Goal: Task Accomplishment & Management: Use online tool/utility

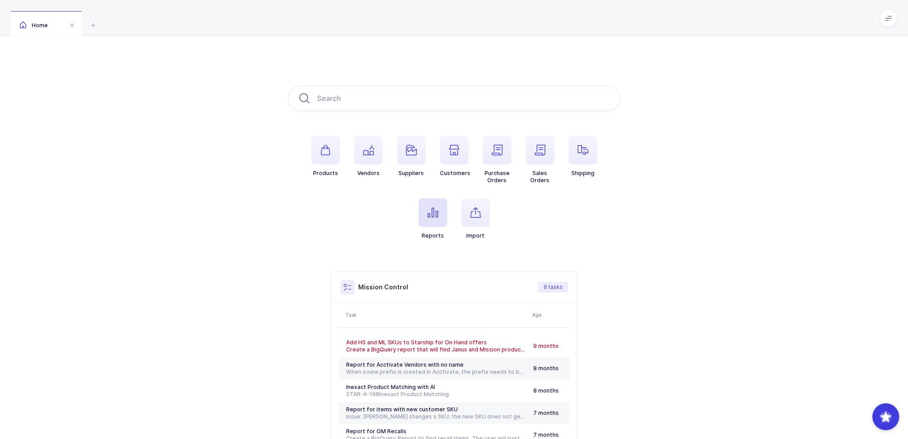
click at [424, 210] on span "button" at bounding box center [433, 212] width 29 height 29
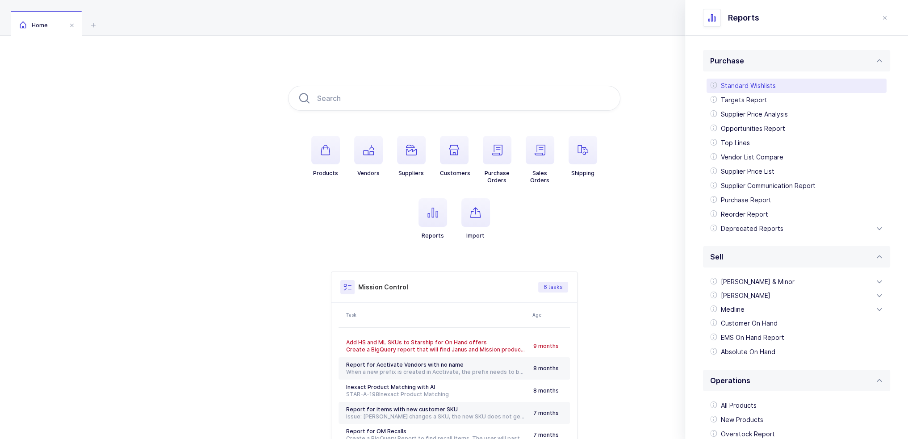
click at [768, 85] on div "Standard Wishlists" at bounding box center [797, 86] width 180 height 14
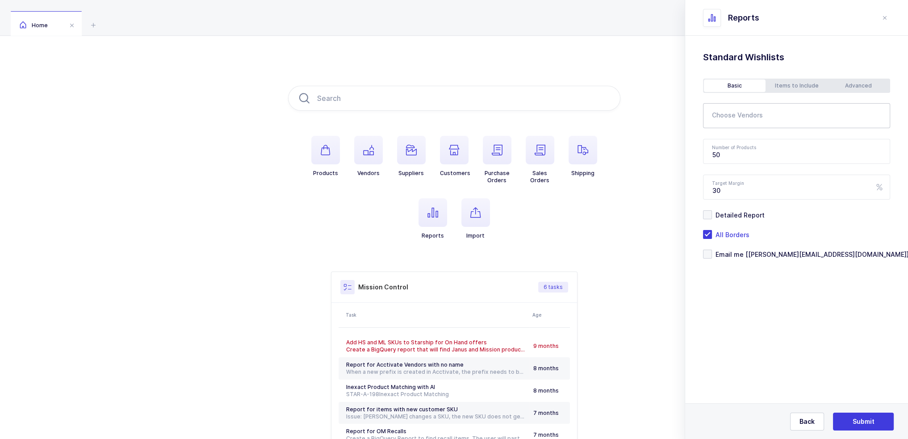
click at [749, 122] on input "text" at bounding box center [791, 119] width 158 height 12
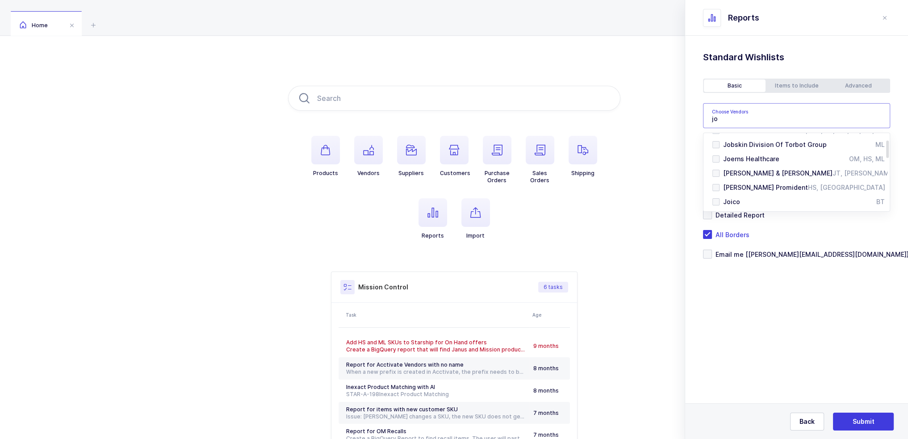
scroll to position [88, 0]
type input "jo"
click at [752, 146] on span "Joerns Healthcare" at bounding box center [751, 145] width 56 height 8
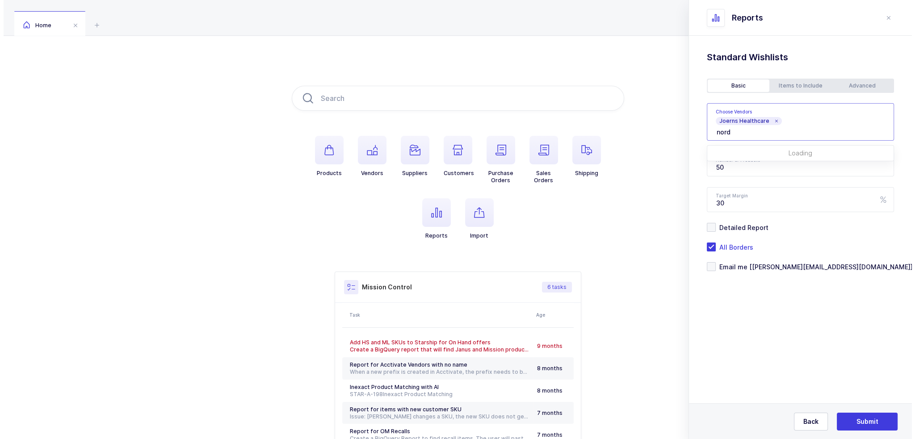
scroll to position [0, 0]
type input "nord"
click at [760, 185] on span "Nordent Mfg" at bounding box center [742, 188] width 39 height 8
type input "mortan"
click at [736, 160] on span "MorTan" at bounding box center [734, 159] width 23 height 8
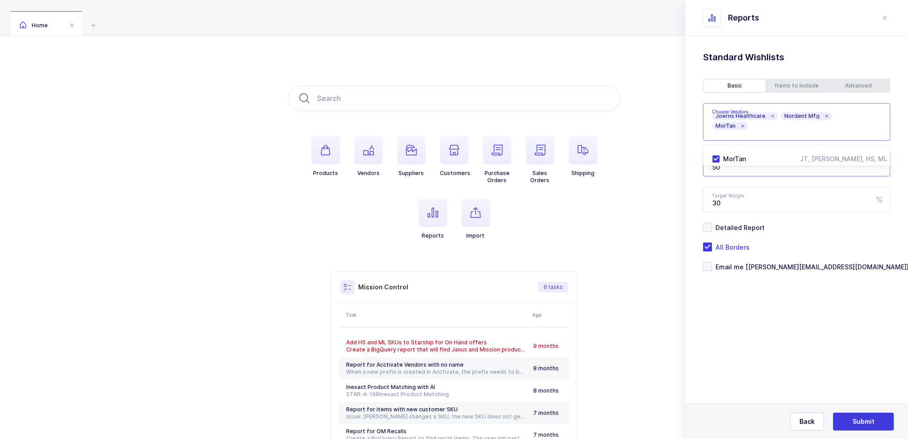
click at [752, 169] on input "50" at bounding box center [796, 163] width 187 height 25
drag, startPoint x: 756, startPoint y: 167, endPoint x: 702, endPoint y: 172, distance: 53.9
click at [702, 172] on div "Standard Wishlists Targets Report Supplier Price Analysis Opportunities Report …" at bounding box center [796, 184] width 223 height 296
type input "1000"
click at [851, 84] on div "Advanced" at bounding box center [859, 86] width 62 height 13
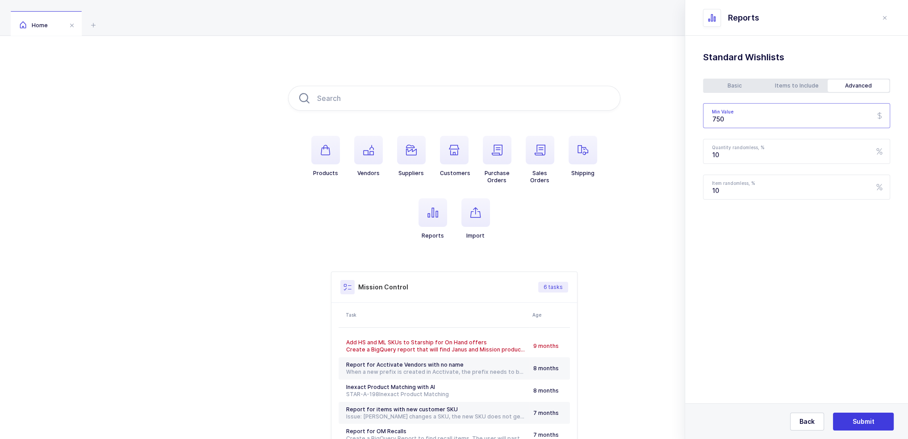
drag, startPoint x: 763, startPoint y: 121, endPoint x: 709, endPoint y: 122, distance: 54.5
click at [709, 122] on input "750" at bounding box center [796, 115] width 187 height 25
click at [729, 85] on div "Basic" at bounding box center [735, 86] width 62 height 13
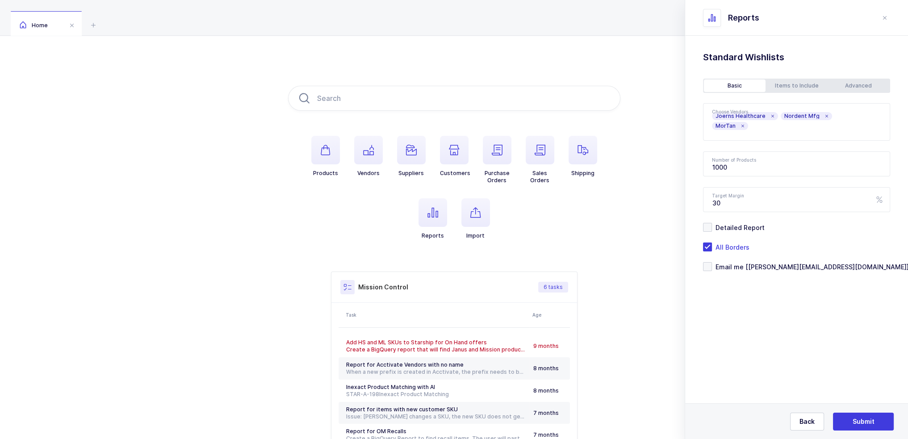
click at [858, 84] on div "Advanced" at bounding box center [859, 86] width 62 height 13
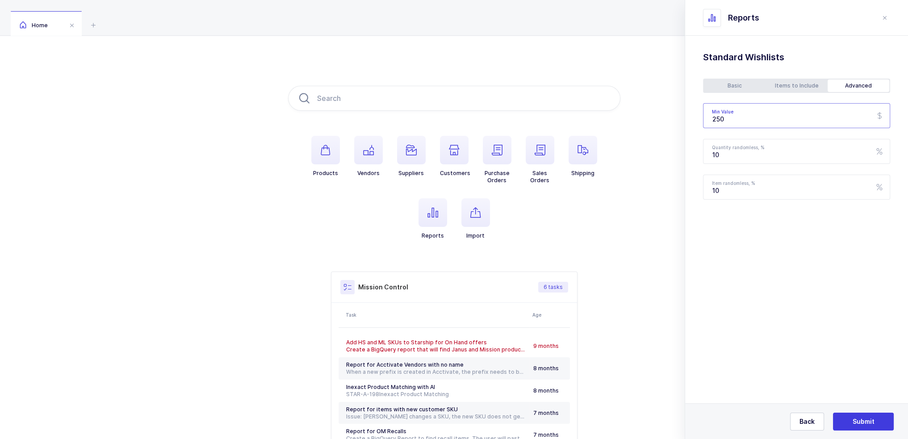
drag, startPoint x: 763, startPoint y: 118, endPoint x: 670, endPoint y: 110, distance: 93.2
click at [671, 110] on div "Products Vendors Suppliers Customers Purchase Orders Sales Orders Shipping Repo…" at bounding box center [454, 281] width 908 height 491
type input "200"
click at [786, 80] on div "Items to Include" at bounding box center [797, 86] width 62 height 13
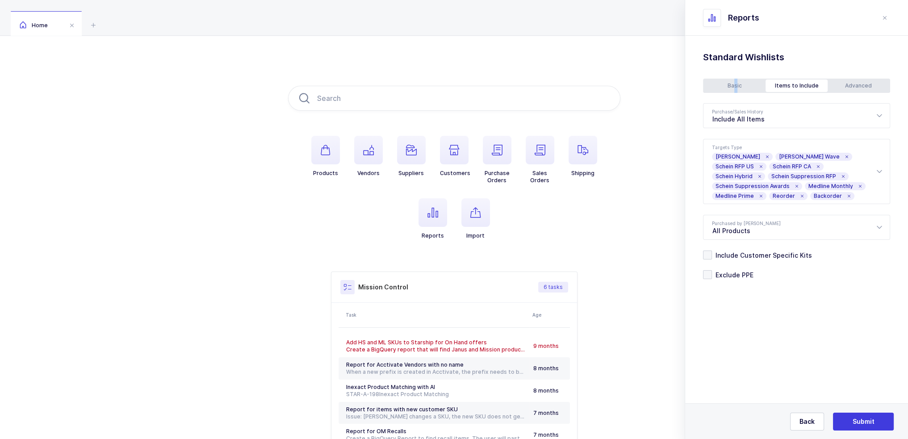
click at [735, 87] on div "Basic" at bounding box center [735, 86] width 62 height 13
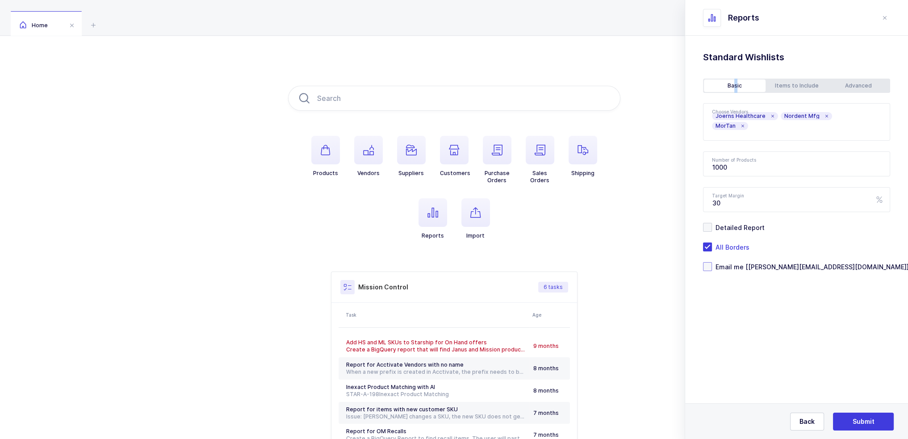
click at [772, 265] on span "Email me [[PERSON_NAME][EMAIL_ADDRESS][DOMAIN_NAME]]" at bounding box center [810, 267] width 197 height 8
click at [712, 262] on input "Email me [[PERSON_NAME][EMAIL_ADDRESS][DOMAIN_NAME]]" at bounding box center [712, 262] width 0 height 0
click at [868, 416] on button "Submit" at bounding box center [863, 422] width 61 height 18
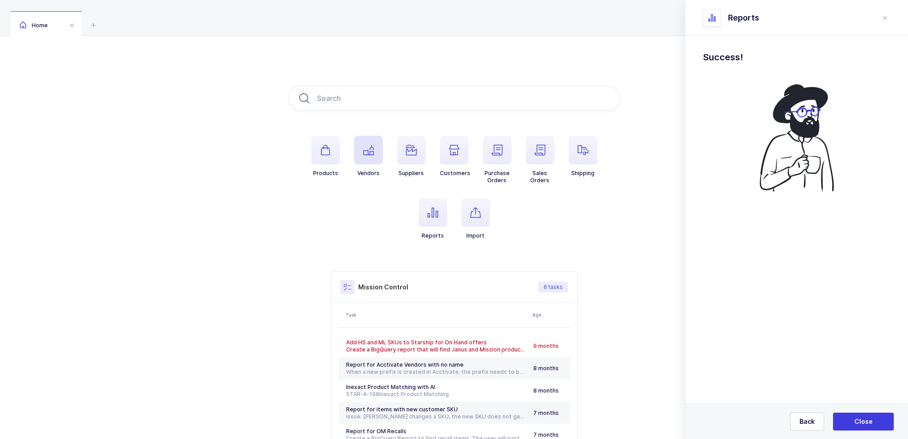
click at [368, 150] on icon "button" at bounding box center [368, 150] width 11 height 11
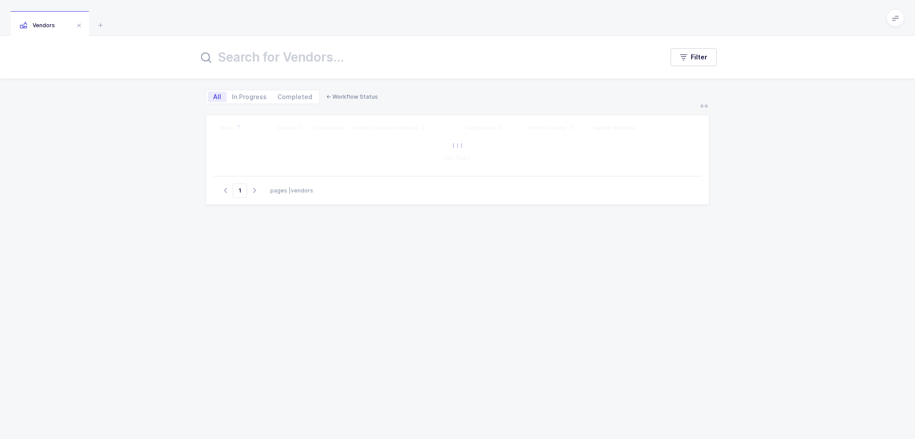
click at [370, 148] on div at bounding box center [457, 145] width 489 height 61
click at [407, 56] on input "text" at bounding box center [425, 56] width 454 height 21
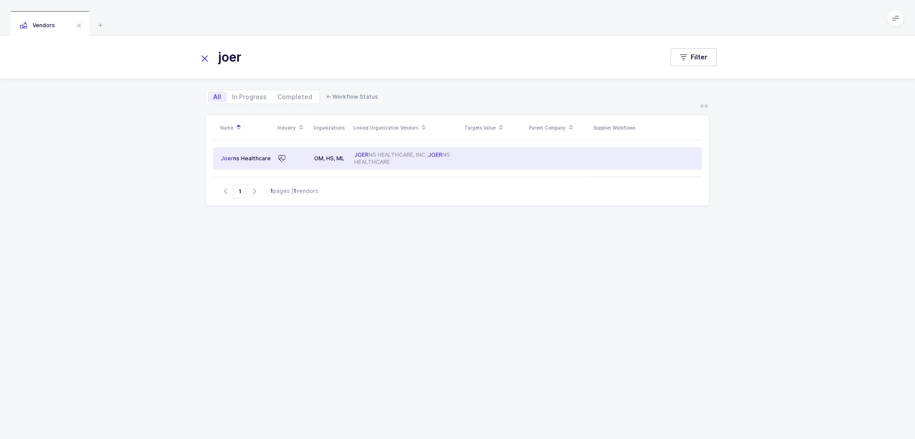
type input "joer"
click at [384, 164] on div "JOER NS HEALTHCARE, INC., JOER NS HEALTHCARE" at bounding box center [406, 158] width 104 height 14
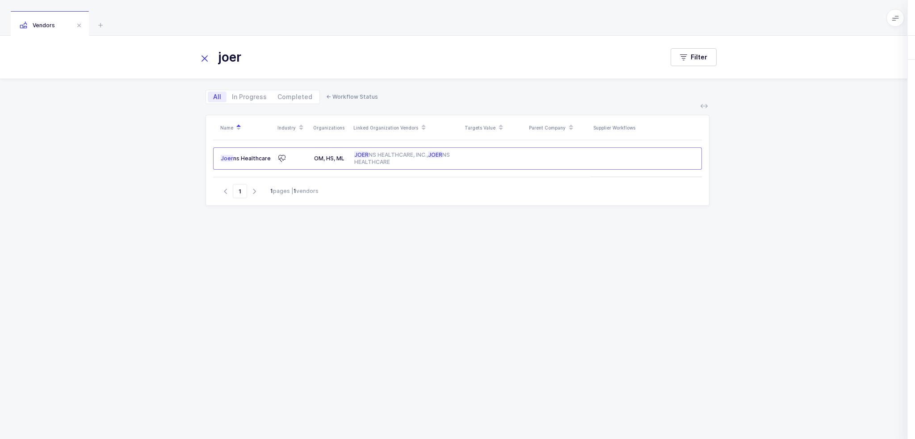
click at [893, 22] on button "close drawer" at bounding box center [892, 18] width 11 height 11
drag, startPoint x: 646, startPoint y: 287, endPoint x: 589, endPoint y: 53, distance: 240.5
click at [589, 53] on div "joer Filter All In Progress Completed ← Workflow Status Name Industry Organizat…" at bounding box center [457, 237] width 915 height 403
drag, startPoint x: 575, startPoint y: 29, endPoint x: 598, endPoint y: 215, distance: 187.3
click at [598, 215] on div "Vendors joer Filter All In Progress Completed ← Workflow Status Name Industry O…" at bounding box center [457, 219] width 915 height 439
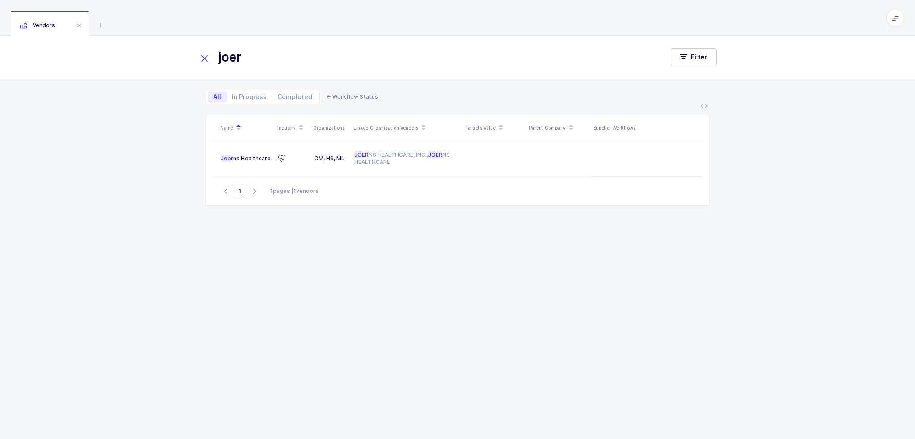
click at [598, 215] on div "Name Industry Organizations Linked Organization Vendors Targets Value Parent Co…" at bounding box center [458, 266] width 504 height 303
drag, startPoint x: 598, startPoint y: 215, endPoint x: 564, endPoint y: 21, distance: 197.8
click at [564, 21] on div "Vendors joer Filter All In Progress Completed ← Workflow Status Name Industry O…" at bounding box center [457, 219] width 915 height 439
click at [564, 21] on div "Vendors" at bounding box center [457, 18] width 915 height 36
drag, startPoint x: 564, startPoint y: 21, endPoint x: 567, endPoint y: 252, distance: 231.9
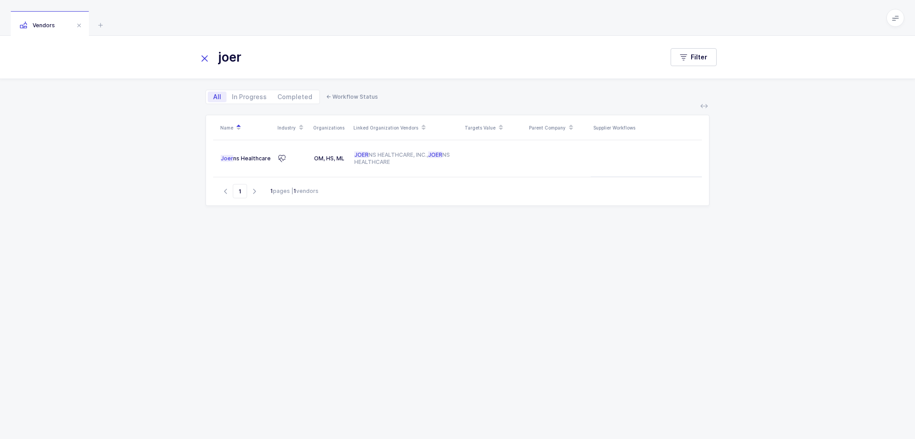
click at [567, 252] on div "Vendors joer Filter All In Progress Completed ← Workflow Status Name Industry O…" at bounding box center [457, 219] width 915 height 439
click at [567, 252] on div "Name Industry Organizations Linked Organization Vendors Targets Value Parent Co…" at bounding box center [458, 266] width 504 height 303
click at [97, 24] on icon at bounding box center [100, 25] width 11 height 11
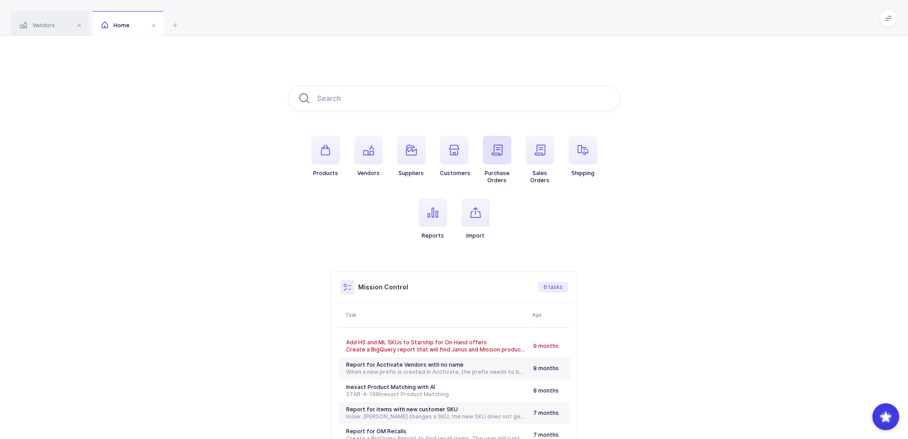
click at [494, 163] on span "button" at bounding box center [497, 150] width 29 height 29
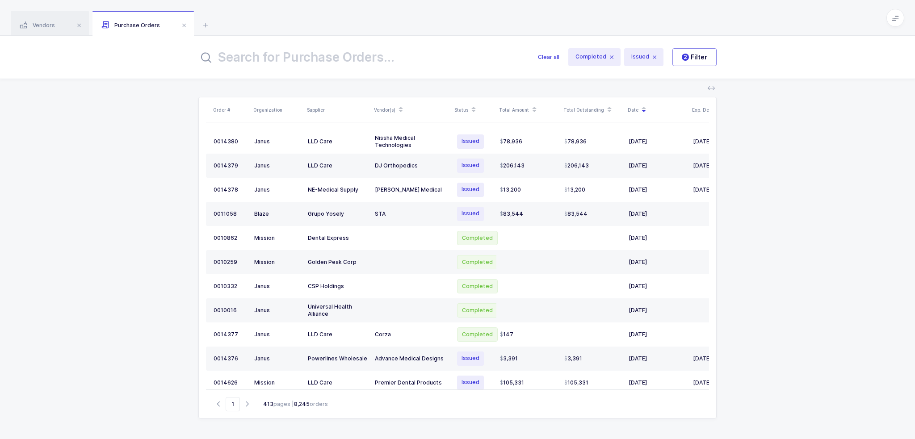
click at [368, 59] on input "text" at bounding box center [362, 56] width 329 height 21
click at [201, 26] on icon at bounding box center [205, 25] width 11 height 11
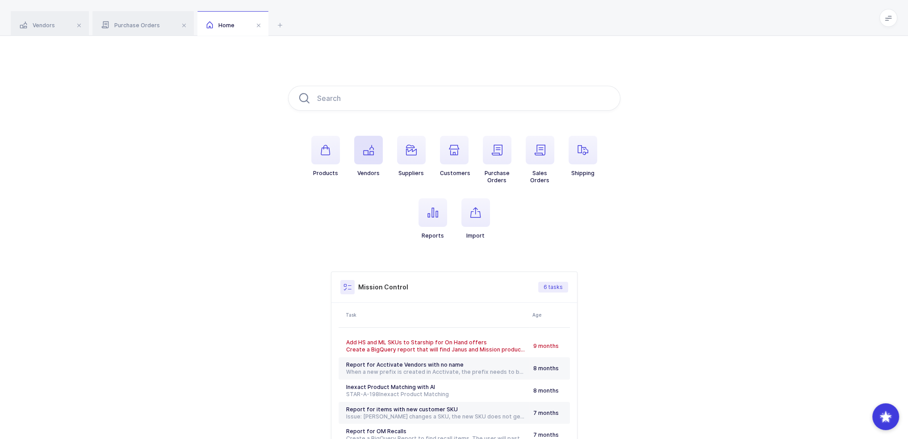
click at [363, 155] on span "button" at bounding box center [368, 150] width 29 height 29
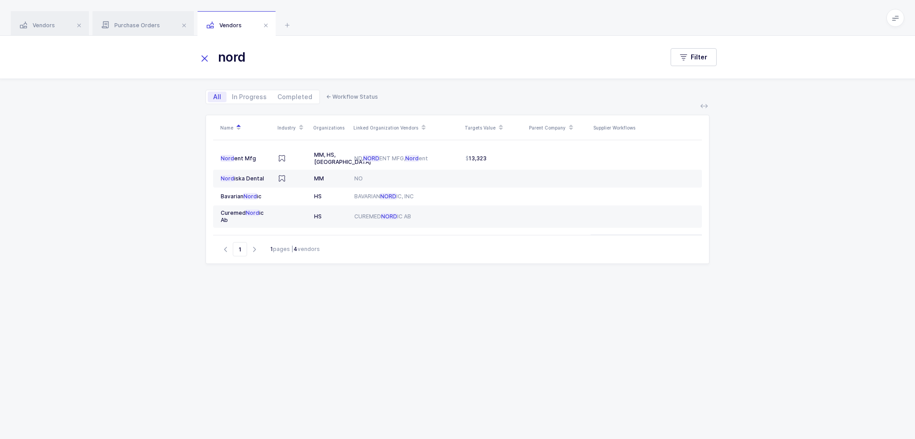
type input "nord"
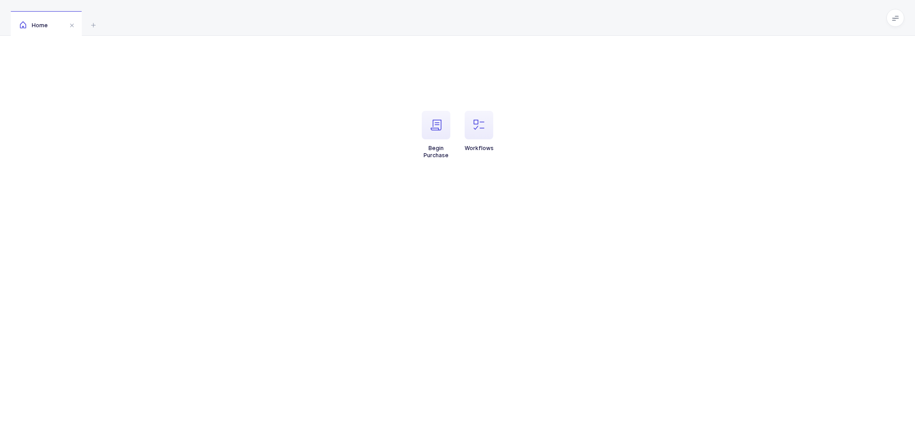
click at [494, 123] on li "Workflows" at bounding box center [479, 135] width 43 height 48
click at [491, 123] on span "button" at bounding box center [479, 125] width 29 height 29
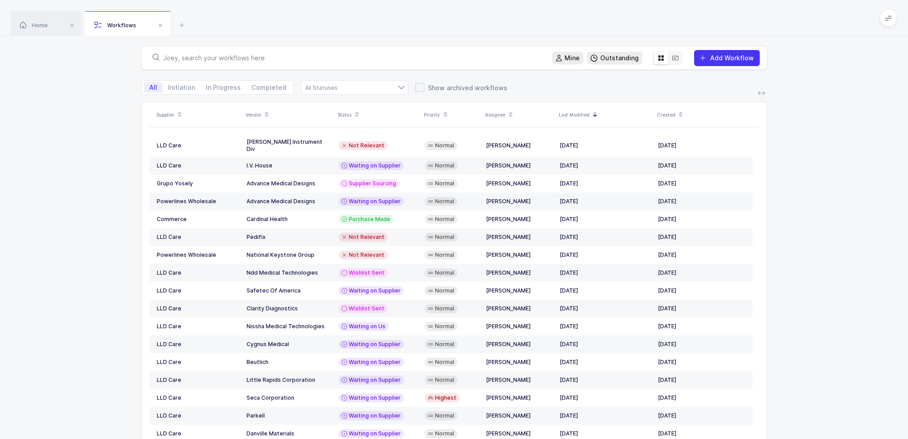
click at [241, 57] on input "text" at bounding box center [352, 58] width 378 height 9
click at [745, 54] on button "Add Workflow" at bounding box center [727, 58] width 66 height 16
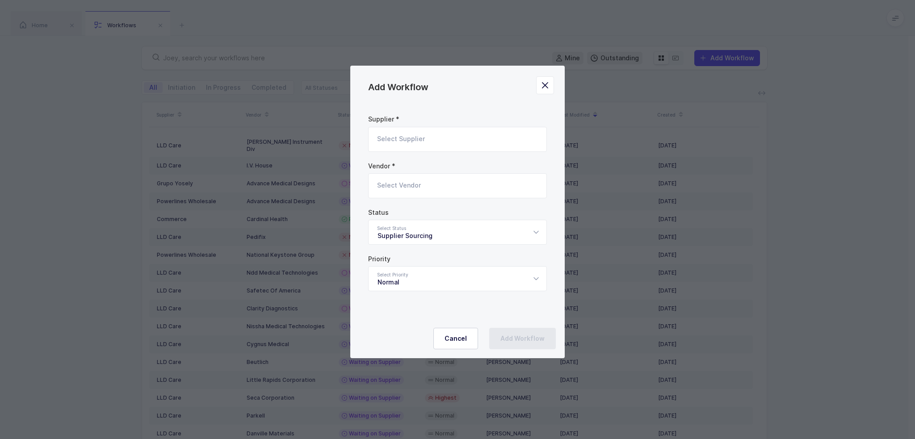
click at [456, 141] on input "Add Workflow" at bounding box center [457, 139] width 179 height 25
type input "m"
click at [413, 170] on li "LLD Care" at bounding box center [460, 169] width 177 height 14
type input "LLD Care"
click at [418, 184] on input "Add Workflow" at bounding box center [457, 185] width 179 height 25
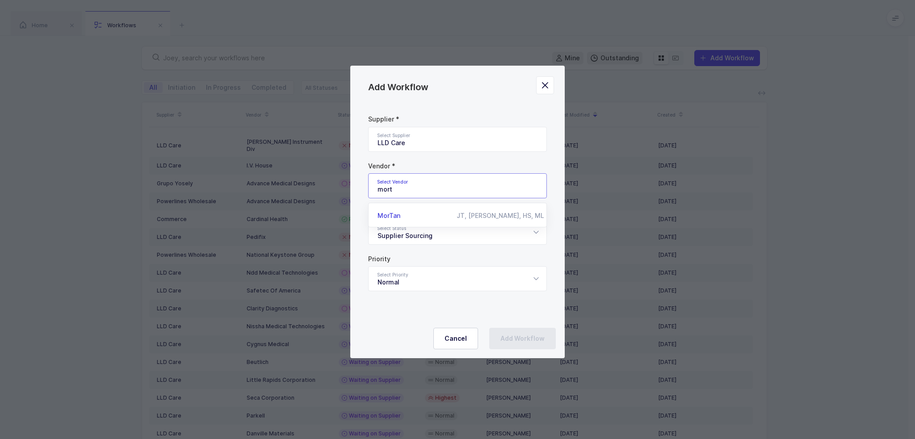
click at [395, 210] on li "MorTan JT, OM, HS, ML" at bounding box center [460, 216] width 177 height 14
type input "MorTan"
click at [397, 202] on div "Supplier * Select Supplier LLD Care 1 NYSNS 246 Industrial Way 2M Marketing Gro…" at bounding box center [457, 208] width 179 height 193
click at [388, 211] on label "Status" at bounding box center [457, 212] width 179 height 7
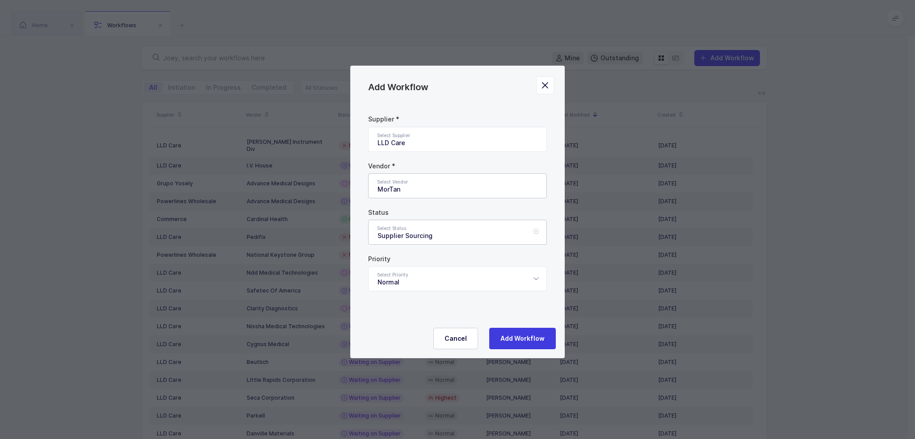
click at [423, 226] on div "Supplier Sourcing" at bounding box center [457, 232] width 179 height 25
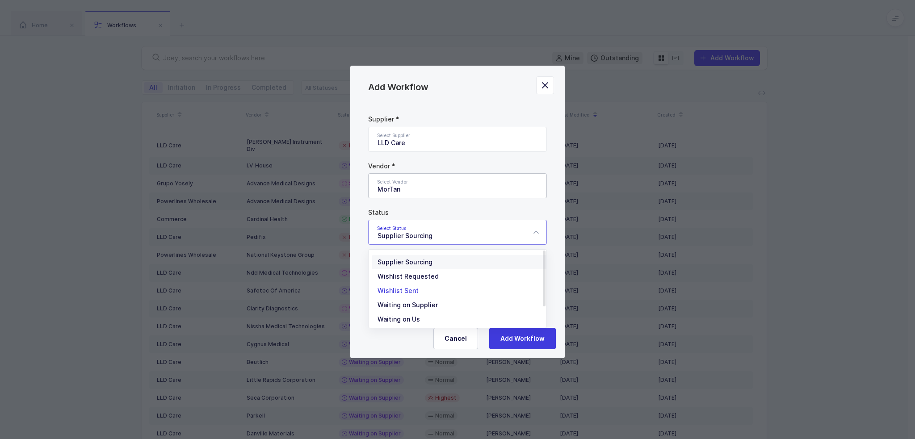
click at [424, 290] on li "Wishlist Sent" at bounding box center [460, 291] width 177 height 14
type input "Wishlist Sent"
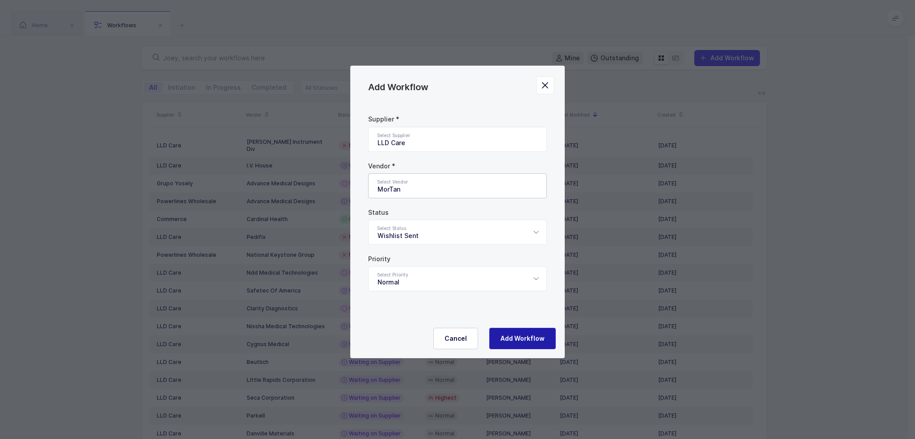
click at [527, 337] on span "Add Workflow" at bounding box center [522, 338] width 44 height 9
type input "Supplier Sourcing"
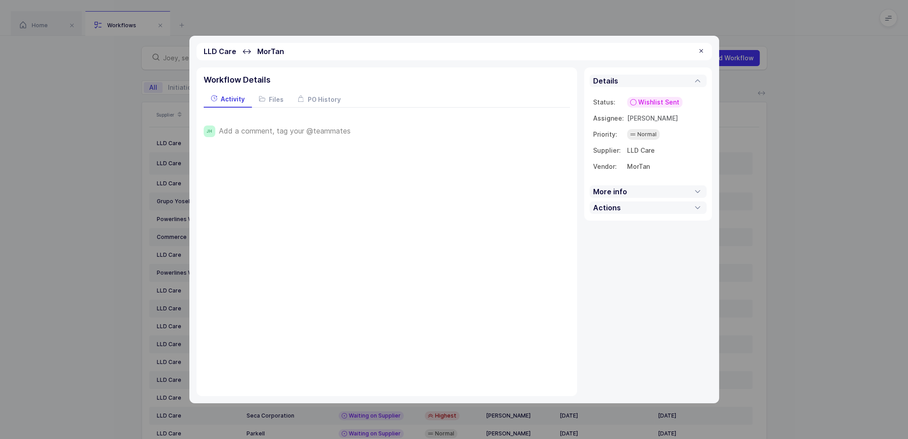
click at [702, 51] on div at bounding box center [701, 51] width 7 height 8
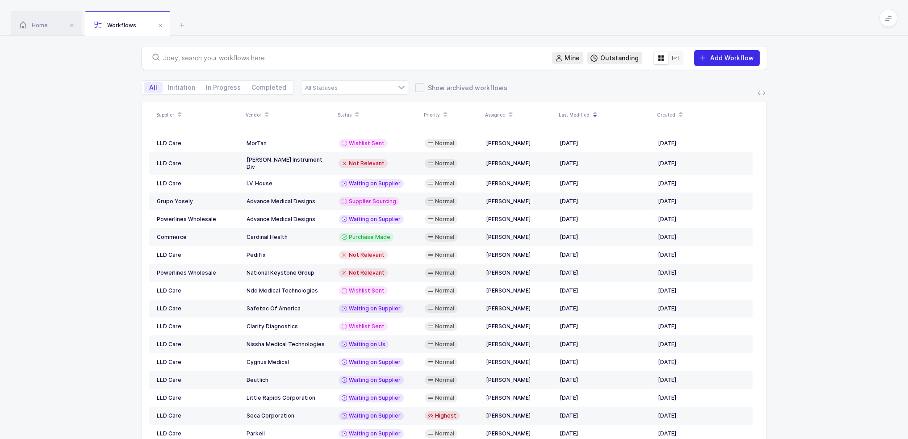
click at [716, 55] on button "Add Workflow" at bounding box center [727, 58] width 66 height 16
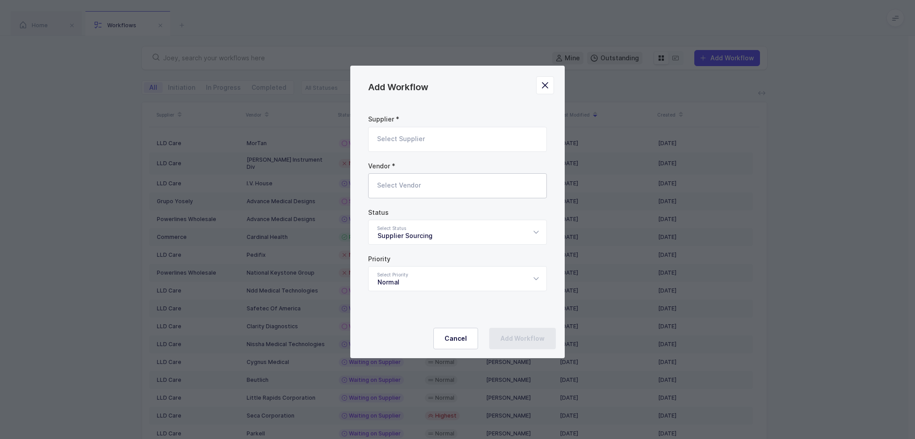
click at [409, 89] on span "Add Workflow" at bounding box center [398, 87] width 60 height 11
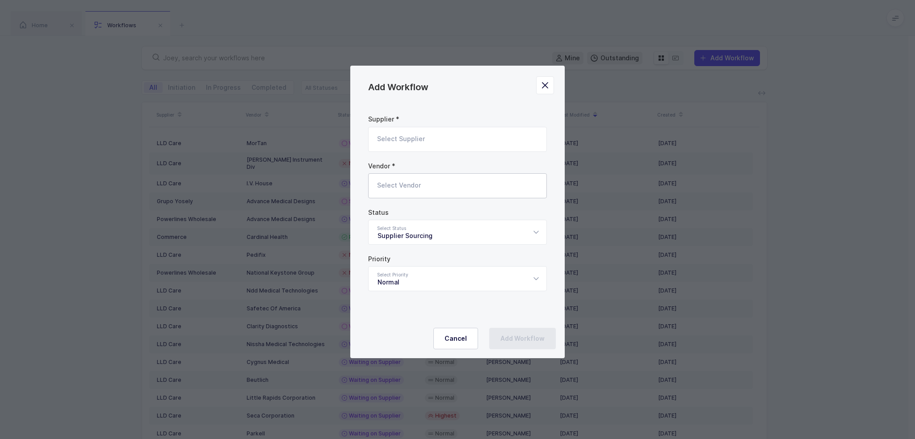
click at [409, 89] on span "Add Workflow" at bounding box center [398, 87] width 60 height 11
click at [439, 78] on div "Add Workflow" at bounding box center [457, 80] width 214 height 29
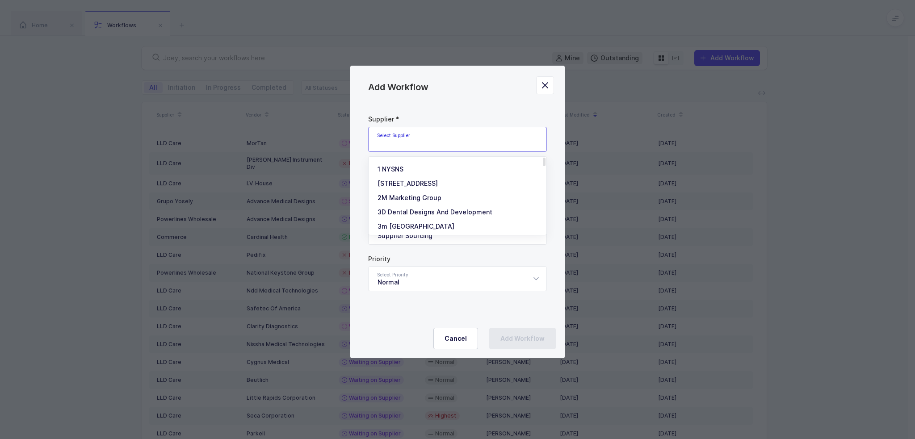
click at [418, 141] on input "Add Workflow" at bounding box center [457, 139] width 179 height 25
click at [404, 171] on span "LLD Care" at bounding box center [392, 169] width 28 height 8
type input "LLD Care"
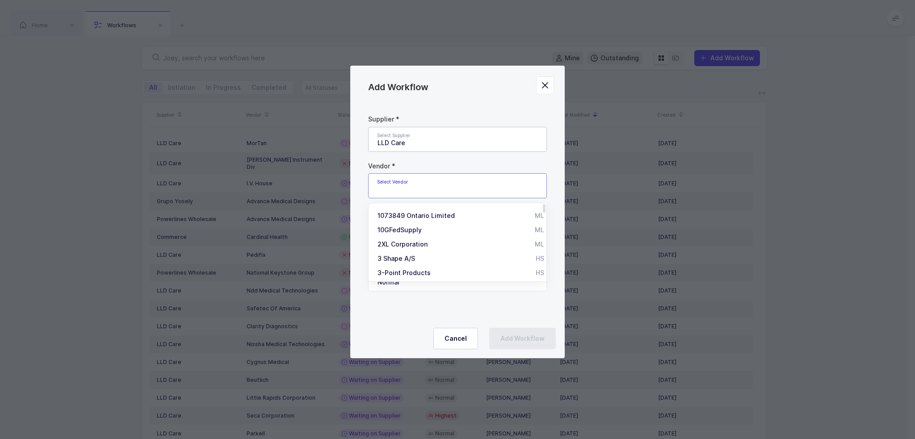
click at [409, 186] on input "Add Workflow" at bounding box center [457, 185] width 179 height 25
click at [412, 164] on label "Vendor *" at bounding box center [457, 166] width 179 height 7
click at [395, 193] on input "Add Workflow" at bounding box center [457, 185] width 179 height 25
click at [395, 167] on label "Vendor *" at bounding box center [457, 166] width 179 height 7
click at [395, 202] on div "Supplier * Select Supplier LLD Care 1 NYSNS 246 Industrial Way 2M Marketing Gro…" at bounding box center [457, 208] width 179 height 193
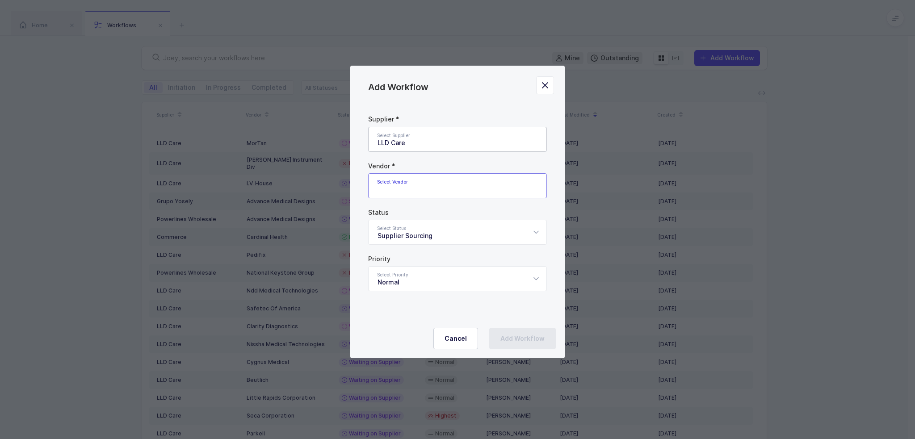
click at [395, 196] on input "Add Workflow" at bounding box center [457, 185] width 179 height 25
click at [414, 184] on input "Add Workflow" at bounding box center [457, 185] width 179 height 25
click at [424, 190] on input "Add Workflow" at bounding box center [457, 185] width 179 height 25
click at [434, 187] on input "Add Workflow" at bounding box center [457, 185] width 179 height 25
type input "r"
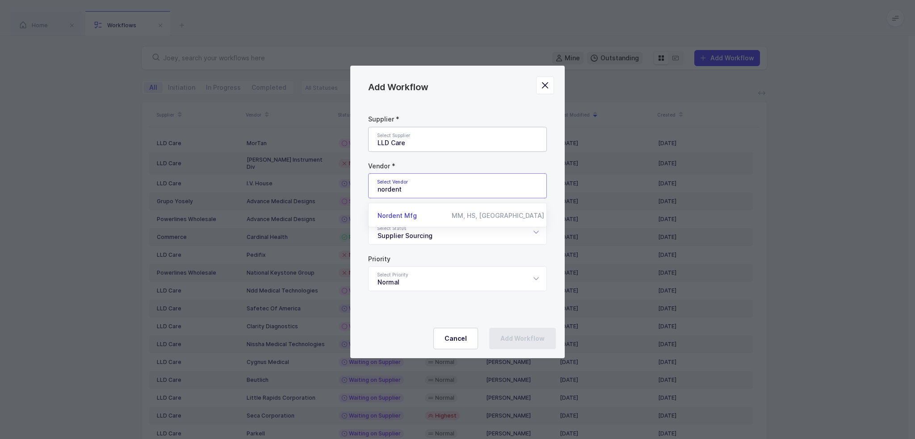
click at [408, 216] on span "Nordent Mfg" at bounding box center [397, 216] width 39 height 8
type input "Nordent Mfg"
click at [441, 235] on div "Supplier Sourcing" at bounding box center [457, 232] width 179 height 25
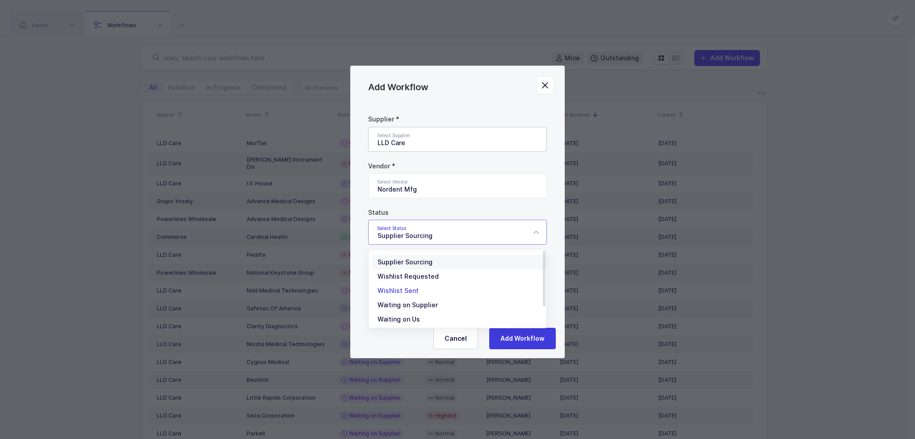
click at [426, 290] on li "Wishlist Sent" at bounding box center [460, 291] width 177 height 14
type input "Wishlist Sent"
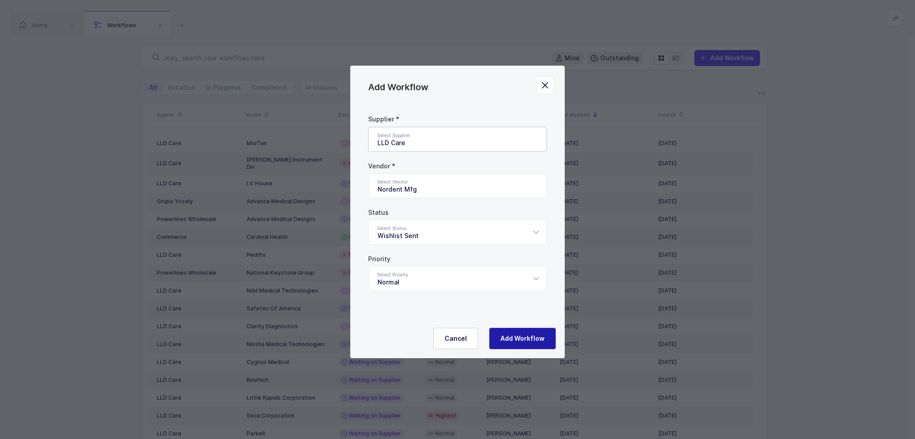
click at [527, 333] on button "Add Workflow" at bounding box center [522, 338] width 67 height 21
type input "Supplier Sourcing"
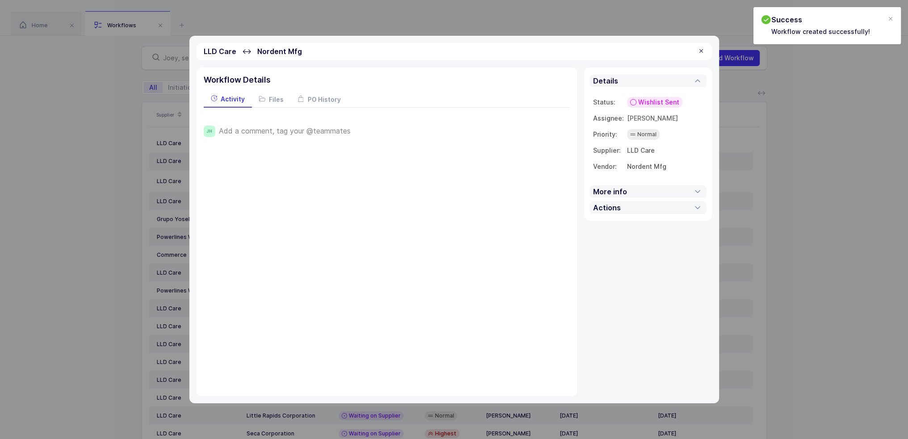
click at [702, 51] on div at bounding box center [701, 51] width 7 height 8
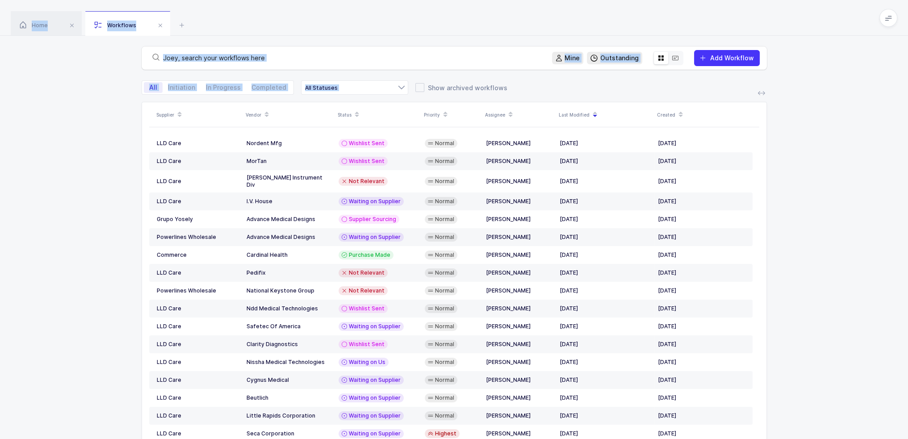
drag, startPoint x: 642, startPoint y: 3, endPoint x: 779, endPoint y: 180, distance: 223.8
click at [779, 180] on div "Home Workflows Begin Purchase Workflows Mine Outstanding Add Workflow All Initi…" at bounding box center [454, 245] width 908 height 491
click at [779, 180] on div "Supplier Vendor Status Priority Assignee Last Modified Created LLD Care Nordent…" at bounding box center [454, 296] width 908 height 389
drag, startPoint x: 370, startPoint y: 19, endPoint x: 849, endPoint y: 311, distance: 561.0
click at [849, 311] on div "Home Workflows Begin Purchase Workflows Mine Outstanding Add Workflow All Initi…" at bounding box center [454, 245] width 908 height 491
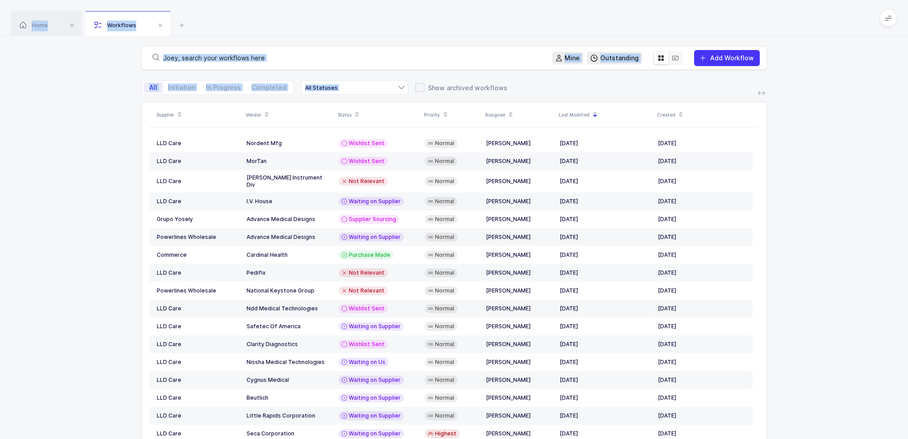
click at [849, 311] on div "Supplier Vendor Status Priority Assignee Last Modified Created LLD Care Nordent…" at bounding box center [454, 296] width 908 height 389
drag, startPoint x: 849, startPoint y: 311, endPoint x: 675, endPoint y: 44, distance: 318.3
click at [675, 44] on div "Mine Outstanding Add Workflow All Initiation In Progress Completed Supplier Sou…" at bounding box center [454, 263] width 908 height 455
drag, startPoint x: 669, startPoint y: 29, endPoint x: 808, endPoint y: 250, distance: 261.0
click at [808, 250] on div "Home Workflows Begin Purchase Workflows Mine Outstanding Add Workflow All Initi…" at bounding box center [454, 245] width 908 height 491
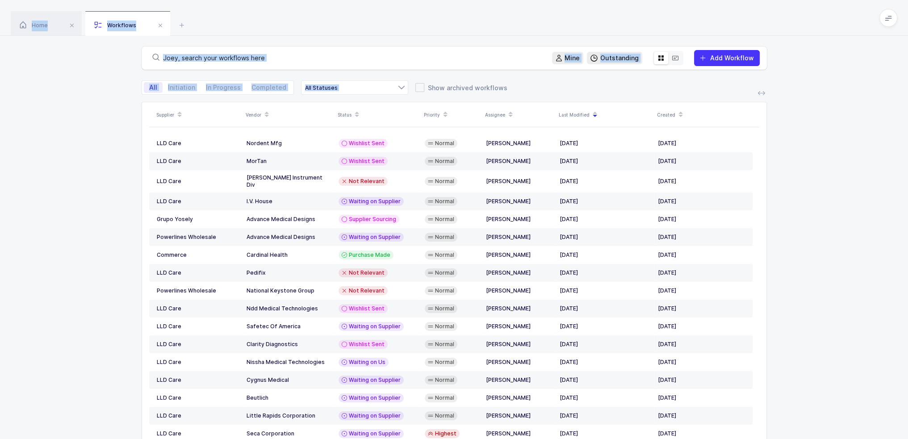
click at [808, 250] on div "Supplier Vendor Status Priority Assignee Last Modified Created LLD Care Nordent…" at bounding box center [454, 296] width 908 height 389
drag, startPoint x: 808, startPoint y: 250, endPoint x: 696, endPoint y: 25, distance: 251.4
click at [696, 25] on div "Home Workflows Begin Purchase Workflows Mine Outstanding Add Workflow All Initi…" at bounding box center [454, 245] width 908 height 491
click at [696, 25] on div "Home Workflows" at bounding box center [454, 18] width 908 height 36
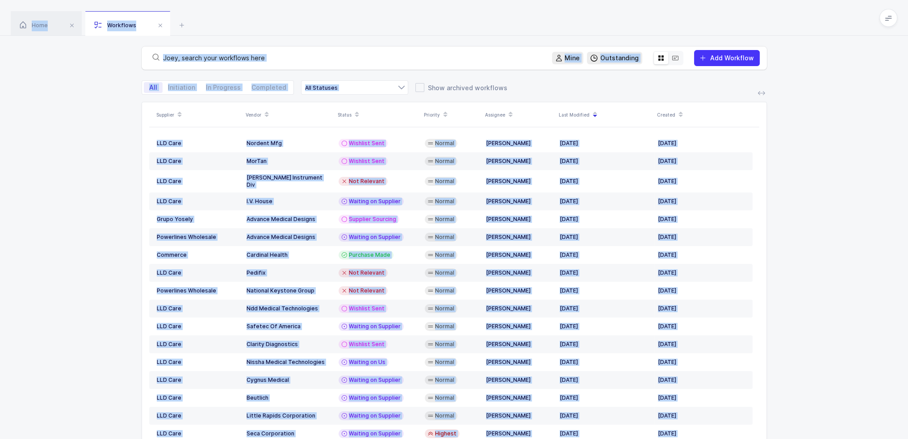
drag, startPoint x: 696, startPoint y: 25, endPoint x: 813, endPoint y: 280, distance: 280.7
click at [813, 280] on div "Home Workflows Begin Purchase Workflows Mine Outstanding Add Workflow All Initi…" at bounding box center [454, 245] width 908 height 491
click at [813, 280] on div "Supplier Vendor Status Priority Assignee Last Modified Created LLD Care Nordent…" at bounding box center [454, 296] width 908 height 389
drag, startPoint x: 813, startPoint y: 280, endPoint x: 706, endPoint y: 23, distance: 278.4
click at [706, 23] on div "Home Workflows Begin Purchase Workflows Mine Outstanding Add Workflow All Initi…" at bounding box center [454, 245] width 908 height 491
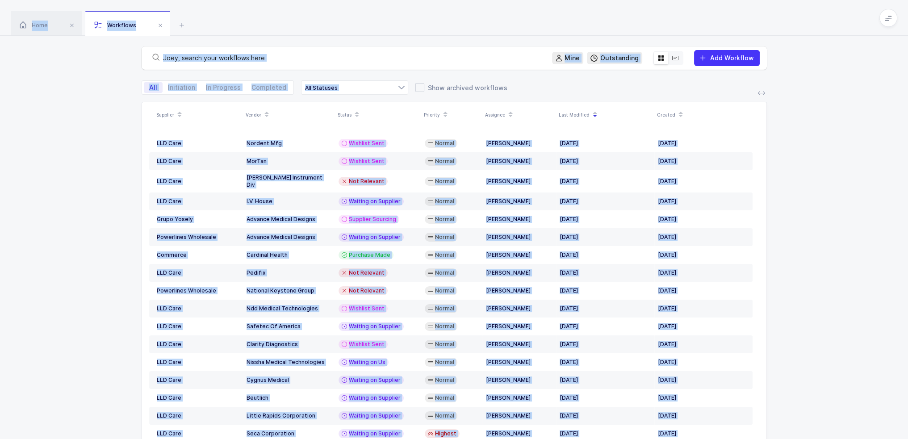
click at [706, 23] on div "Home Workflows" at bounding box center [454, 18] width 908 height 36
drag, startPoint x: 706, startPoint y: 23, endPoint x: 811, endPoint y: 287, distance: 284.0
click at [811, 287] on div "Home Workflows Begin Purchase Workflows Mine Outstanding Add Workflow All Initi…" at bounding box center [454, 245] width 908 height 491
click at [811, 287] on div "Supplier Vendor Status Priority Assignee Last Modified Created LLD Care Nordent…" at bounding box center [454, 296] width 908 height 389
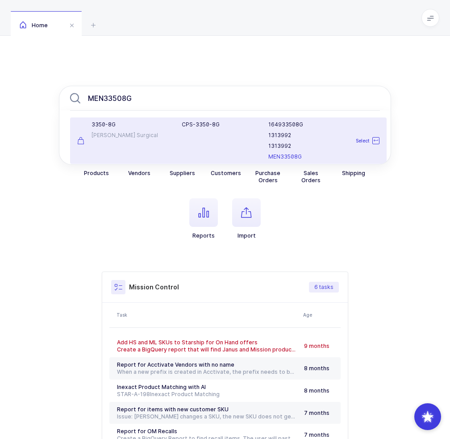
type input "MEN33508G"
click at [199, 125] on div "CPS-3350-8G" at bounding box center [220, 124] width 76 height 7
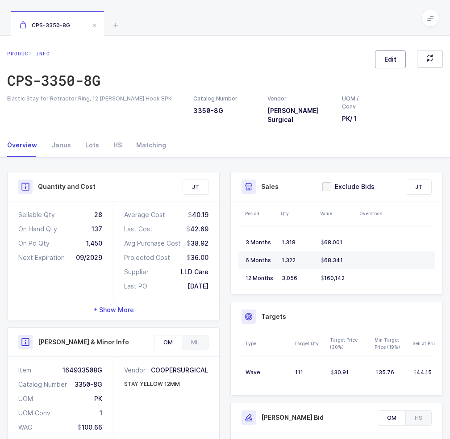
click at [386, 57] on button "Edit" at bounding box center [390, 59] width 31 height 18
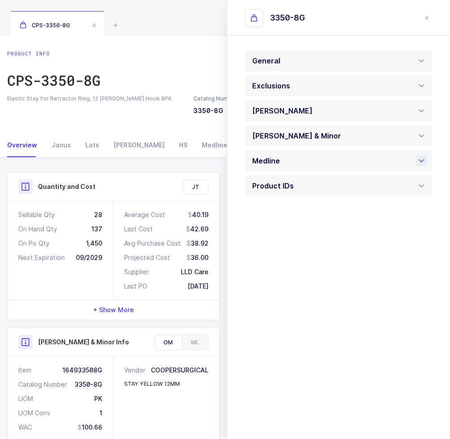
click at [300, 162] on div "Medline" at bounding box center [338, 160] width 187 height 21
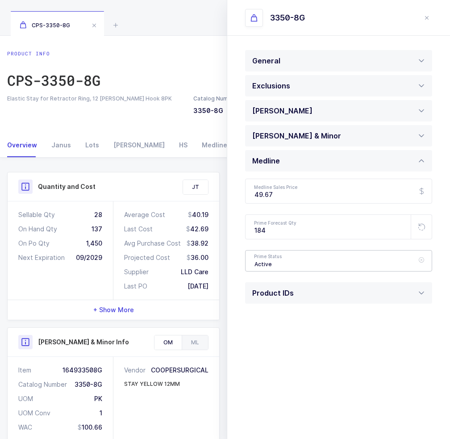
click at [295, 263] on div "Active" at bounding box center [338, 260] width 187 height 21
click at [270, 307] on span "Pending" at bounding box center [267, 303] width 25 height 8
type input "Pending"
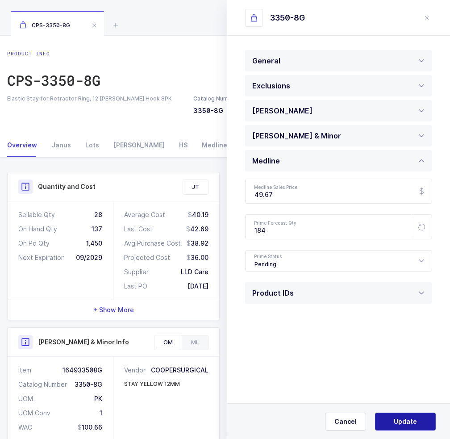
click at [409, 421] on span "Update" at bounding box center [405, 421] width 23 height 9
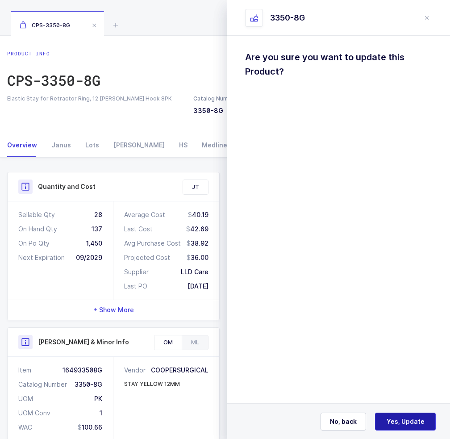
click at [407, 419] on span "Yes, Update" at bounding box center [406, 421] width 38 height 9
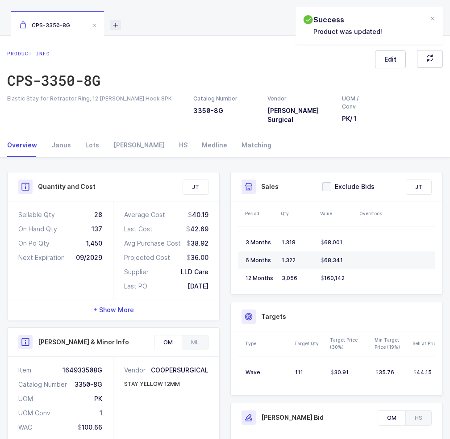
click at [116, 23] on icon at bounding box center [115, 25] width 11 height 11
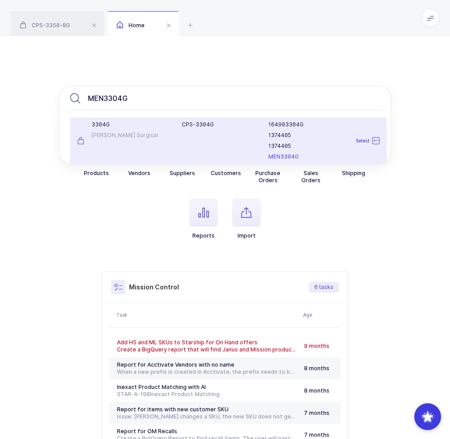
type input "MEN3304G"
click at [200, 139] on div "CPS-3304G" at bounding box center [219, 140] width 87 height 39
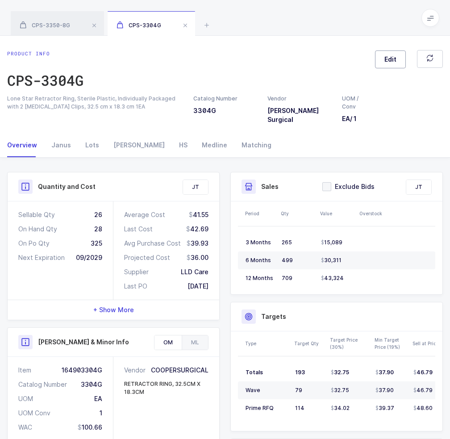
click at [386, 60] on button "Edit" at bounding box center [390, 59] width 31 height 18
click at [325, 163] on div "Medline" at bounding box center [338, 160] width 187 height 21
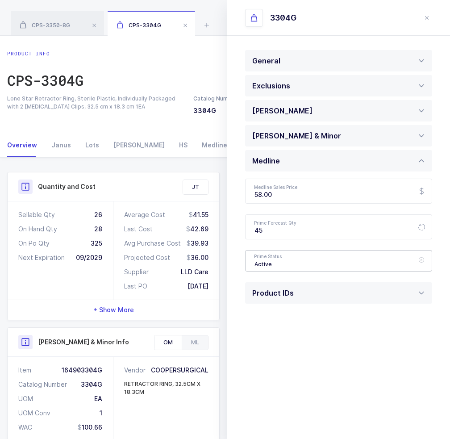
click at [287, 258] on div "Active" at bounding box center [338, 260] width 187 height 21
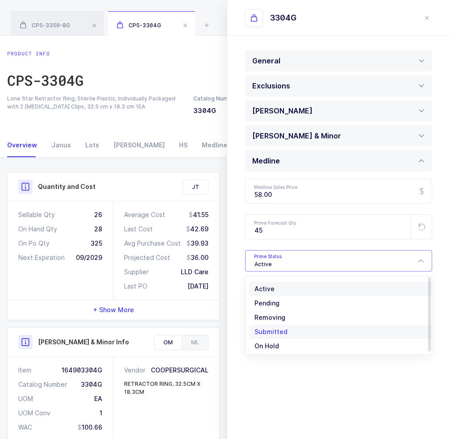
click at [272, 303] on span "Pending" at bounding box center [267, 303] width 25 height 8
type input "Pending"
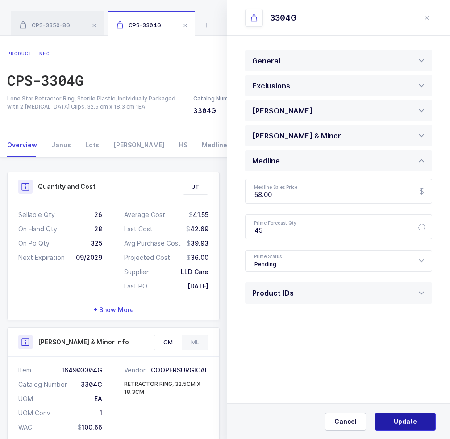
click at [408, 418] on button "Update" at bounding box center [405, 422] width 61 height 18
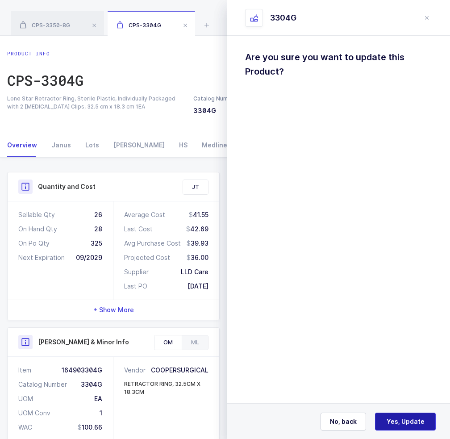
click at [418, 420] on span "Yes, Update" at bounding box center [406, 421] width 38 height 9
